Goal: Navigation & Orientation: Find specific page/section

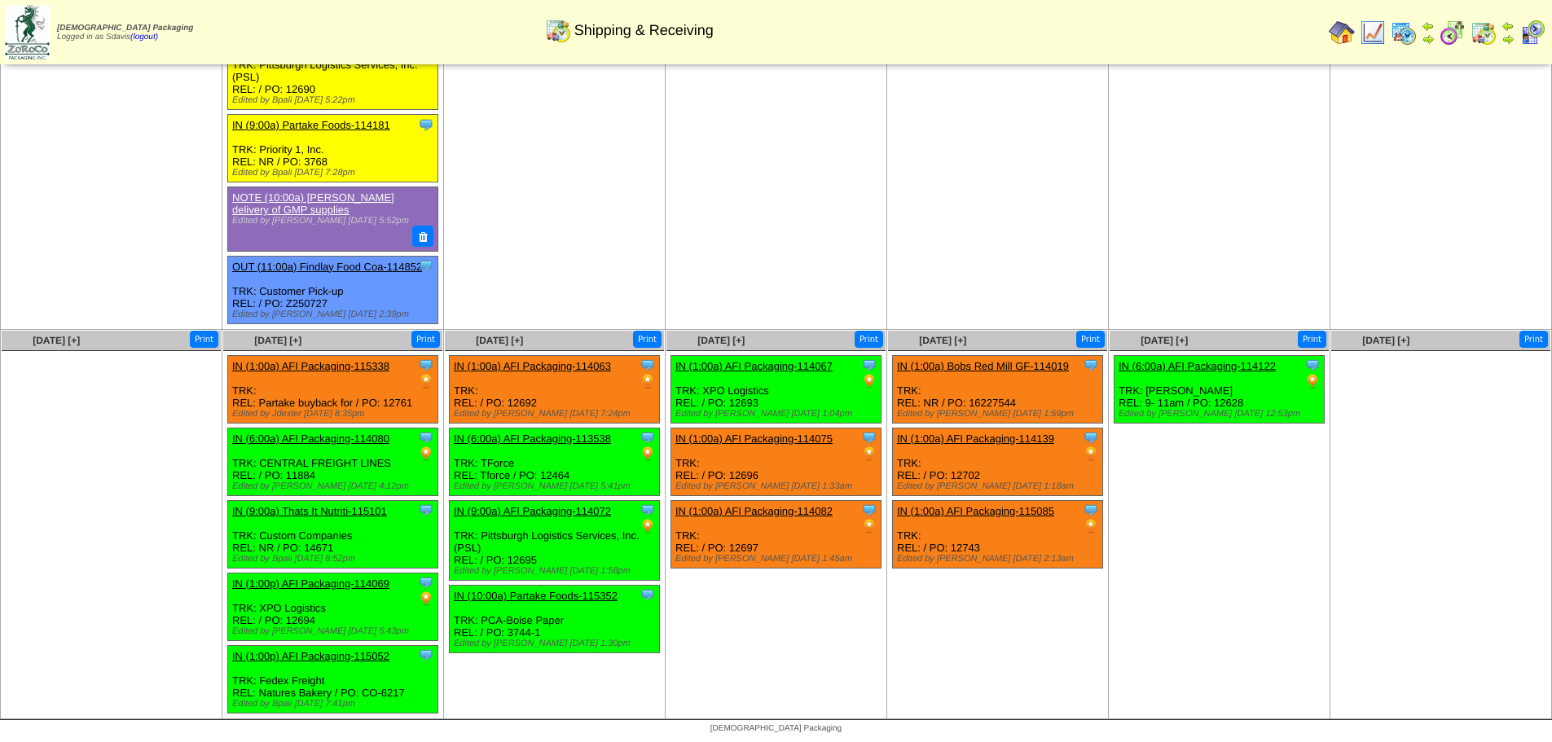
scroll to position [770, 0]
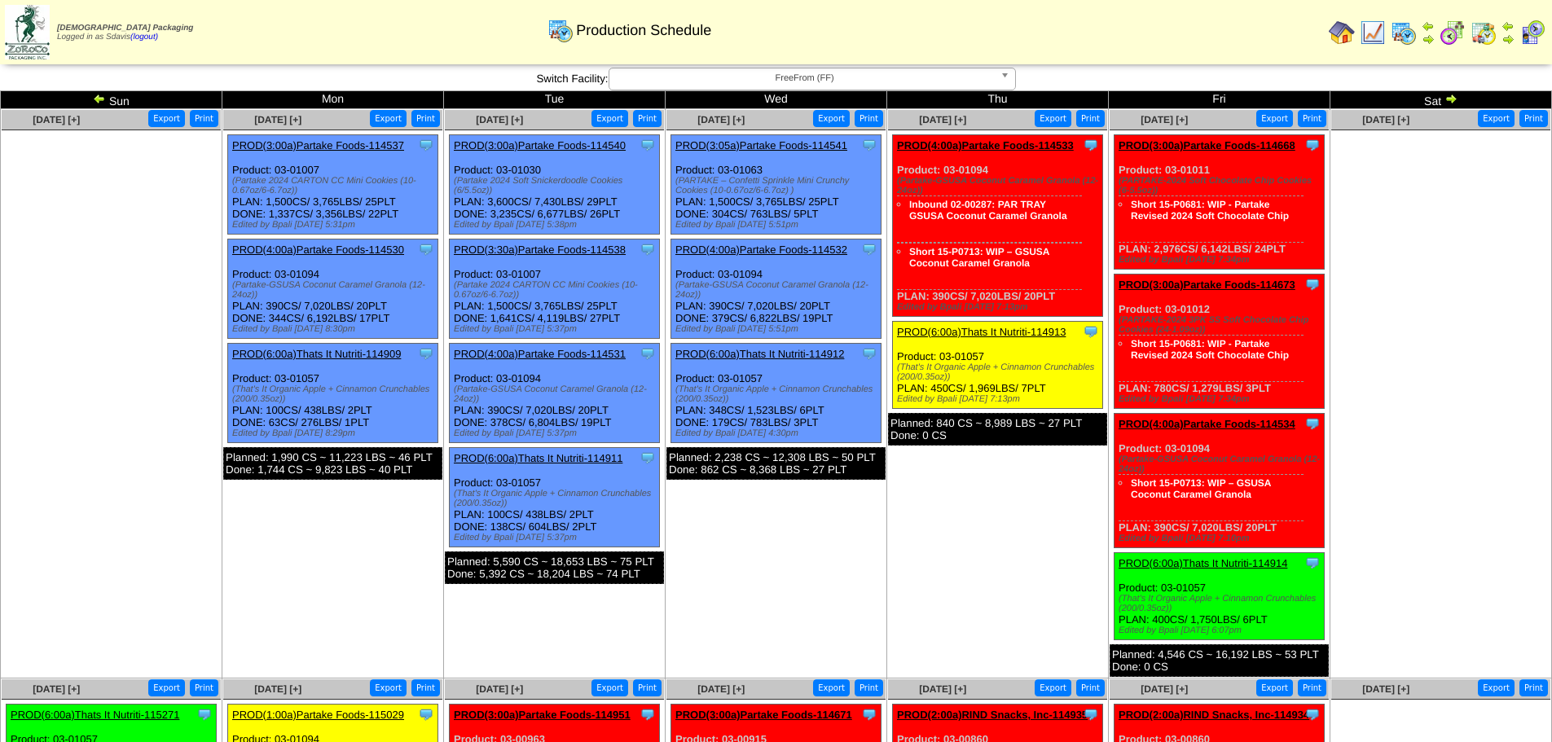
scroll to position [326, 0]
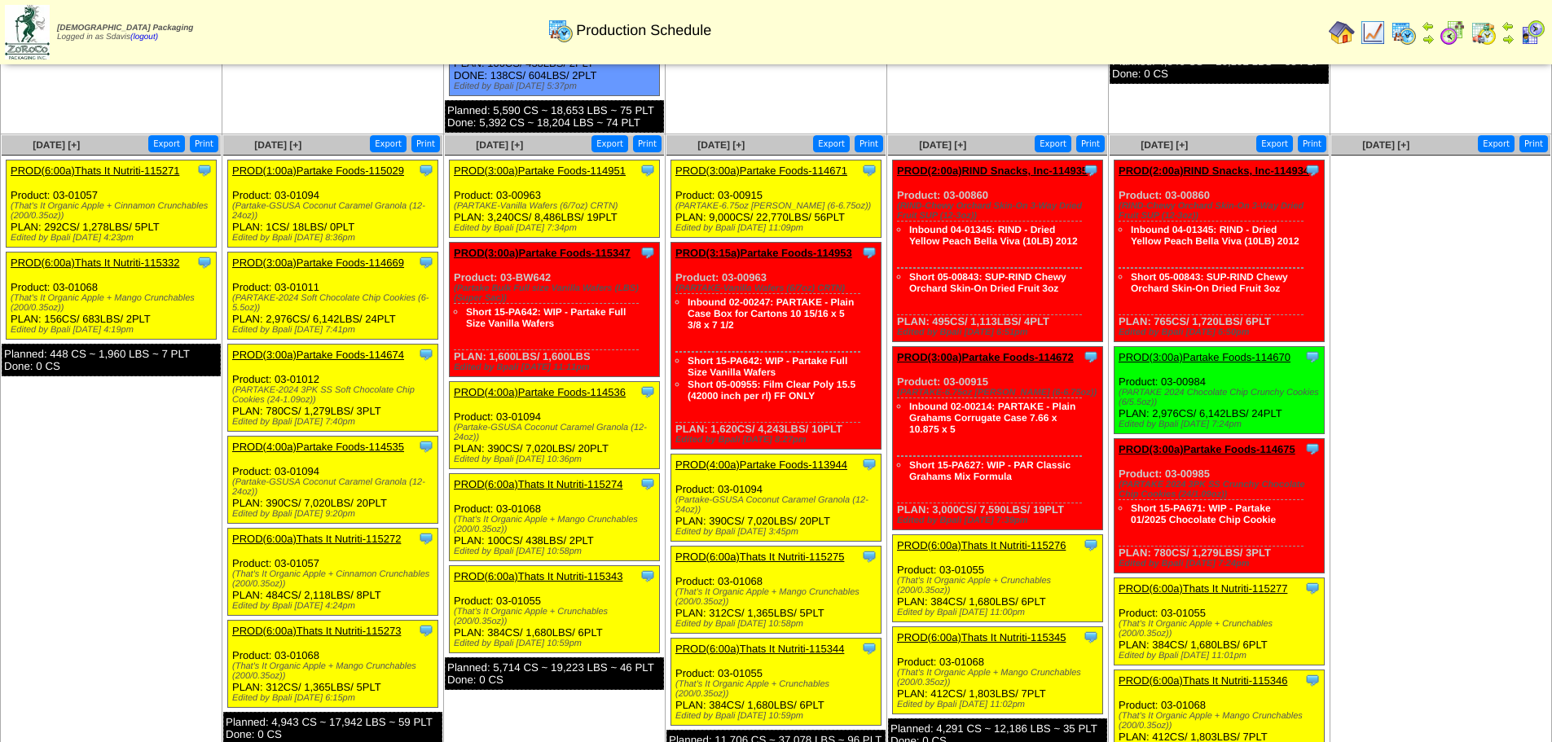
scroll to position [489, 0]
